Goal: Transaction & Acquisition: Purchase product/service

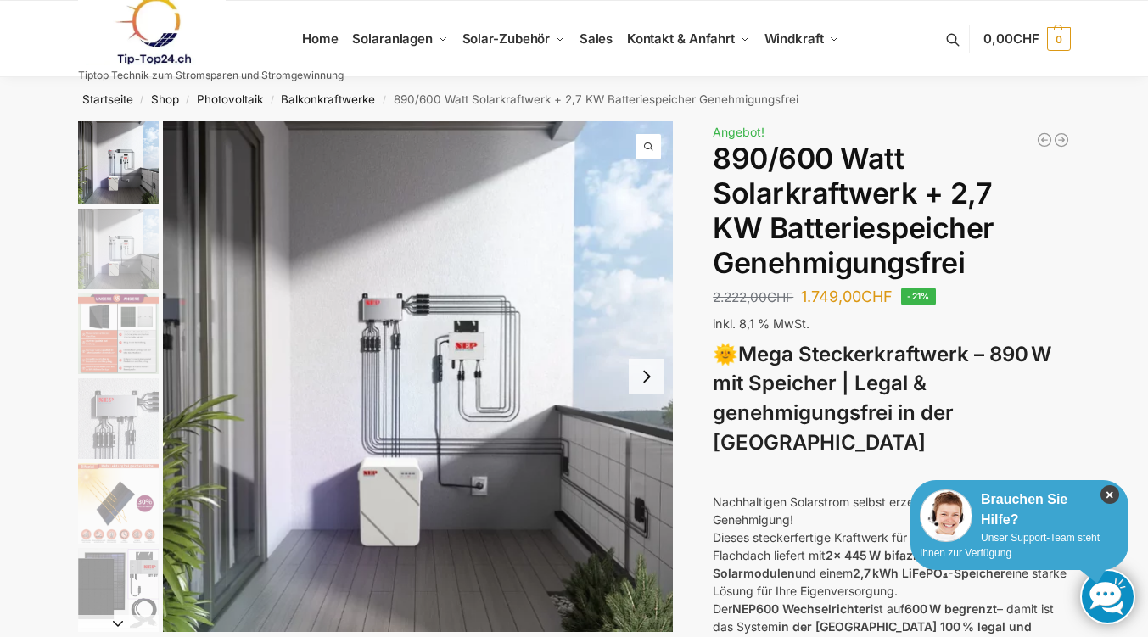
click at [1107, 492] on icon "×" at bounding box center [1109, 494] width 19 height 19
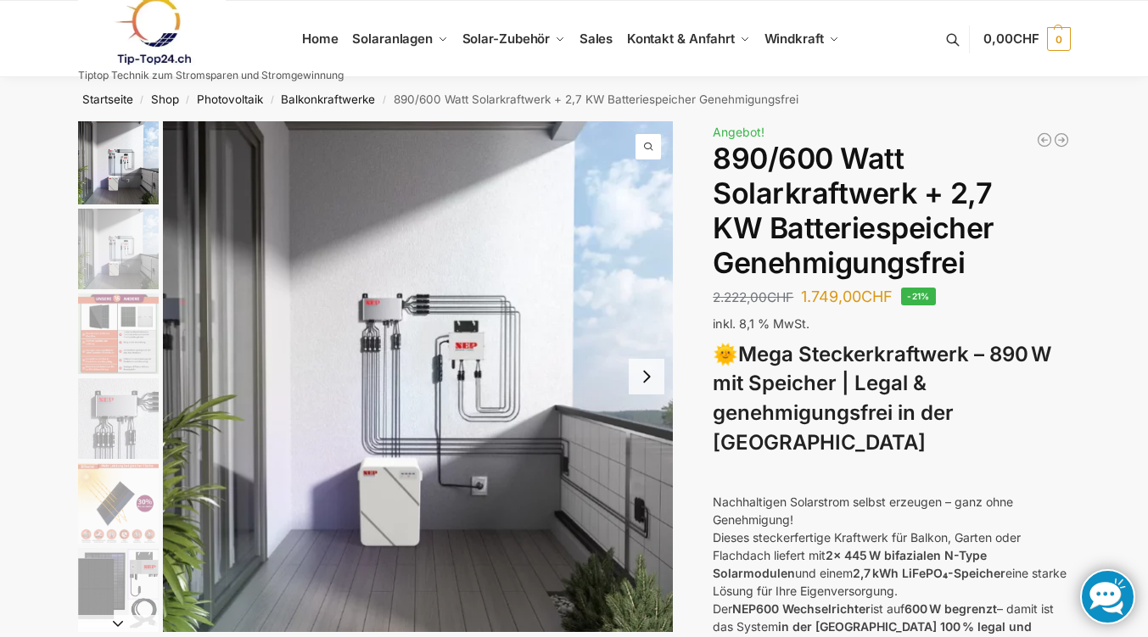
click at [131, 253] on img "2 / 12" at bounding box center [118, 249] width 81 height 81
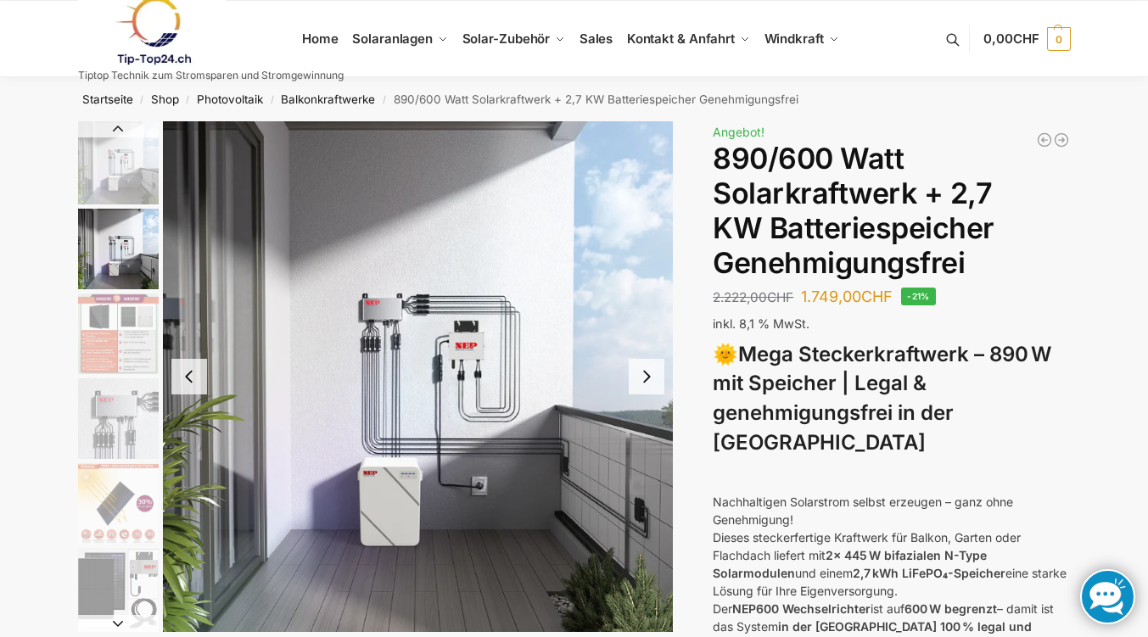
click at [109, 376] on li "4 / 12" at bounding box center [116, 418] width 85 height 85
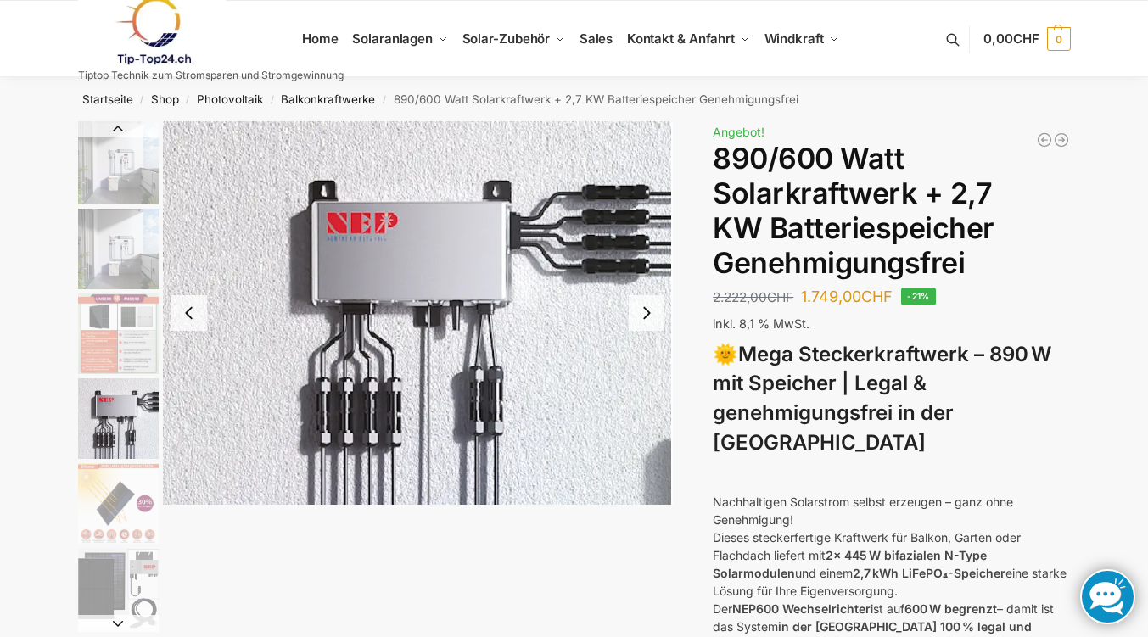
click at [115, 423] on img "4 / 12" at bounding box center [118, 418] width 81 height 81
click at [115, 395] on img "4 / 12" at bounding box center [118, 418] width 81 height 81
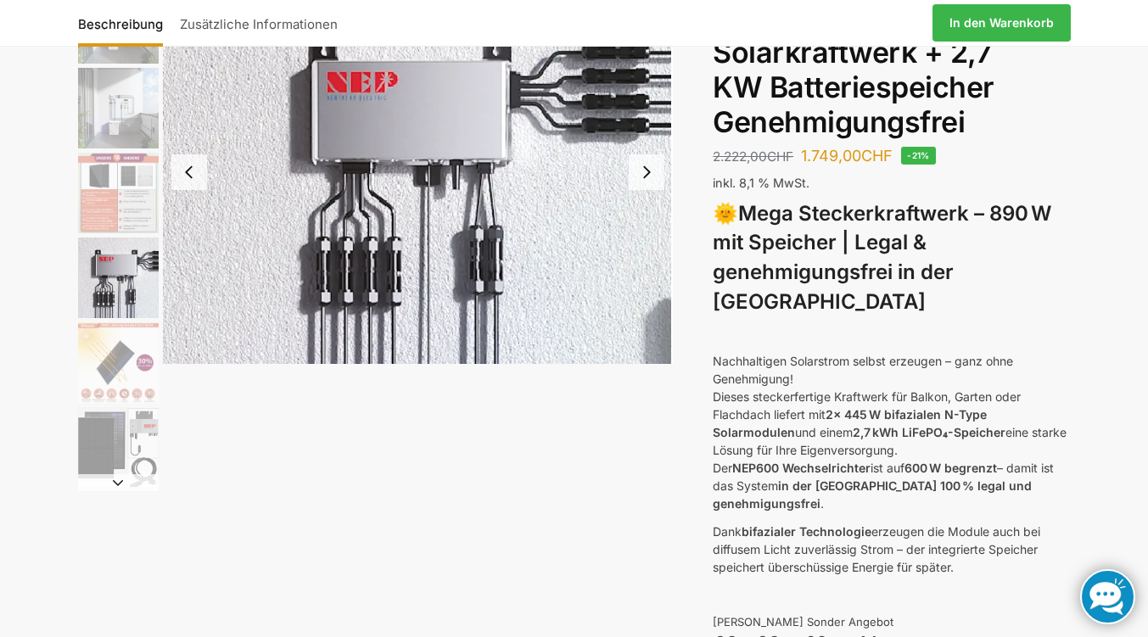
scroll to position [142, 0]
click at [125, 108] on img "2 / 12" at bounding box center [118, 107] width 81 height 81
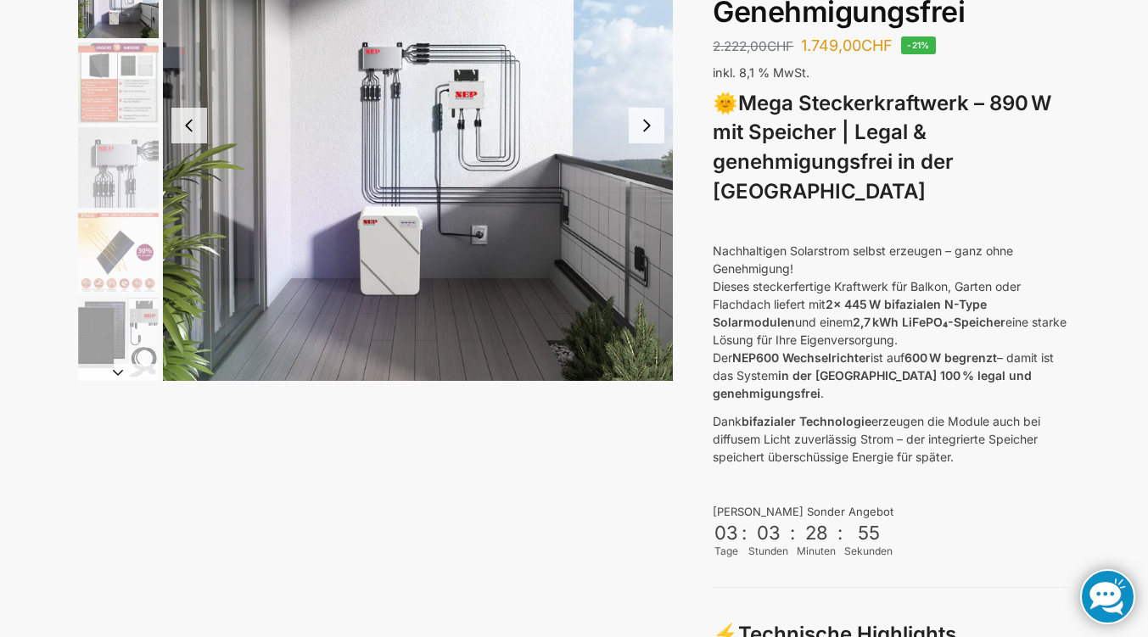
scroll to position [0, 0]
